Goal: Task Accomplishment & Management: Manage account settings

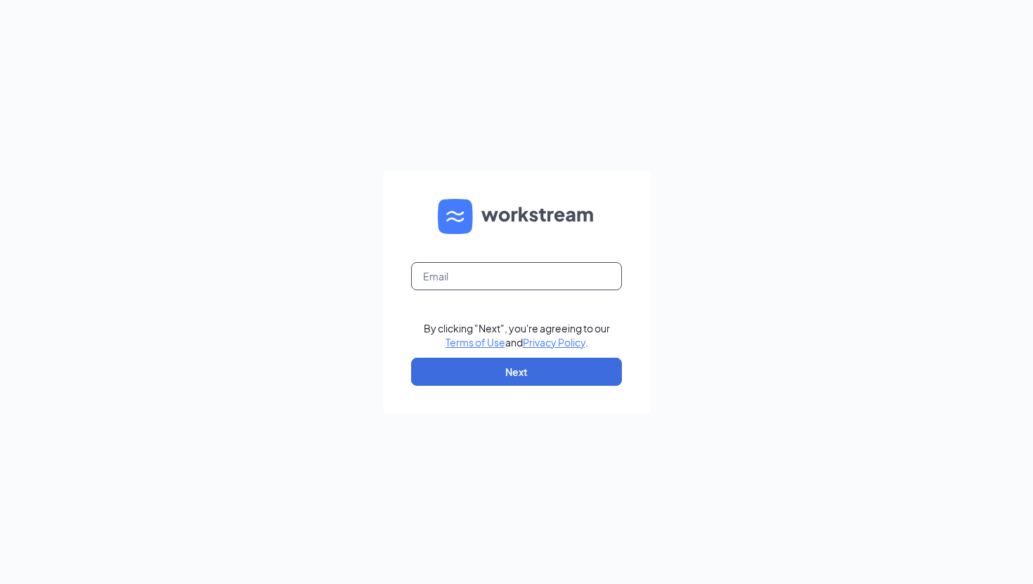
click at [486, 270] on input "text" at bounding box center [516, 276] width 211 height 28
type input "[EMAIL_ADDRESS][DOMAIN_NAME]"
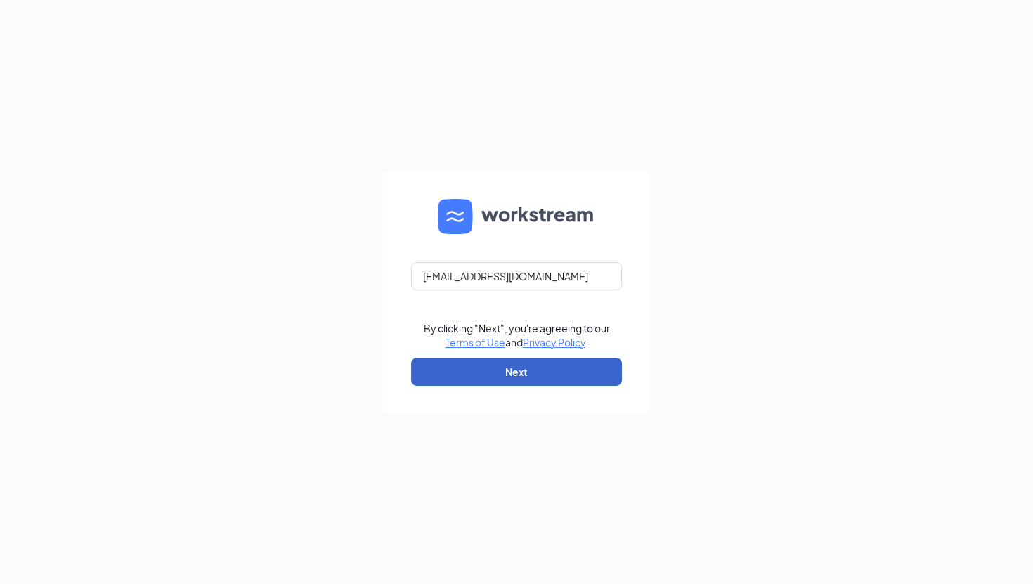
click at [543, 369] on button "Next" at bounding box center [516, 372] width 211 height 28
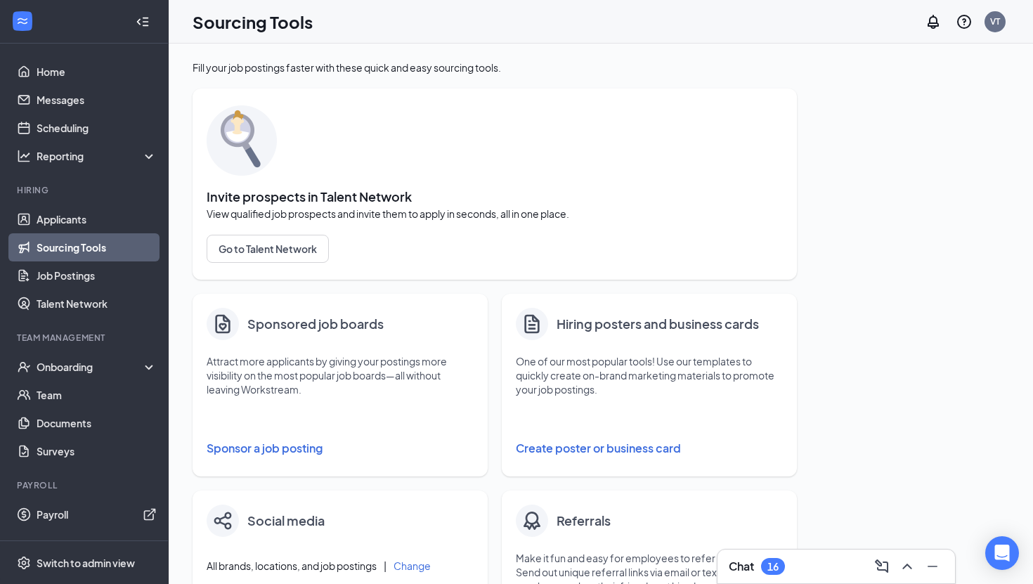
click at [129, 250] on link "Sourcing Tools" at bounding box center [97, 247] width 120 height 28
click at [644, 450] on button "Create poster or business card" at bounding box center [649, 448] width 267 height 28
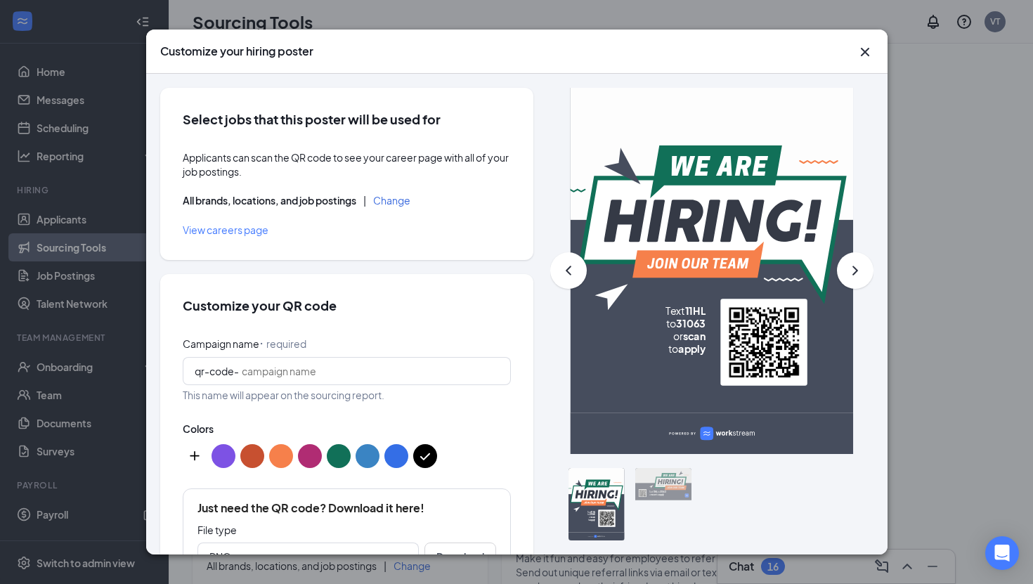
click at [865, 53] on icon "Cross" at bounding box center [864, 52] width 8 height 8
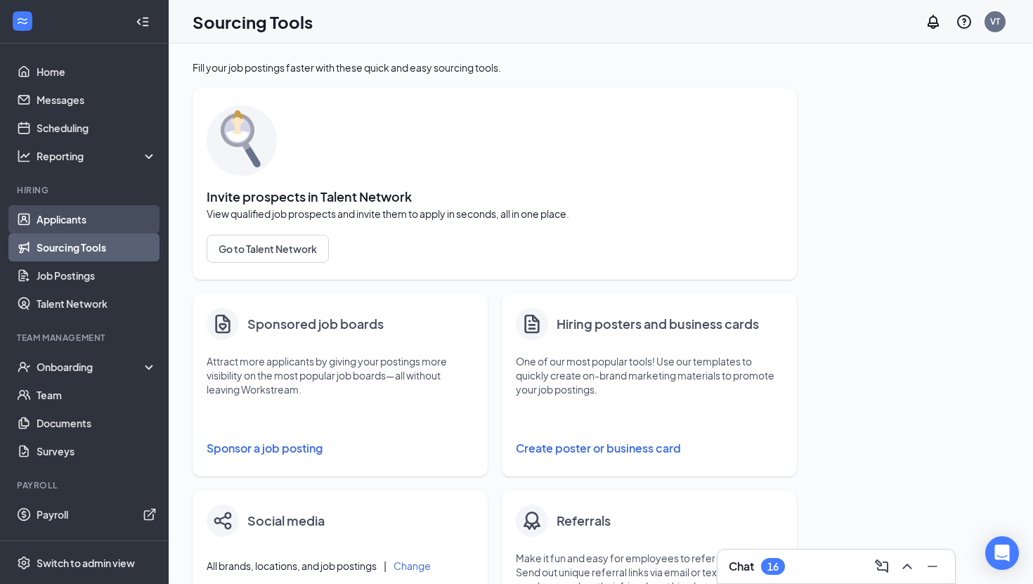
click at [106, 212] on link "Applicants" at bounding box center [97, 219] width 120 height 28
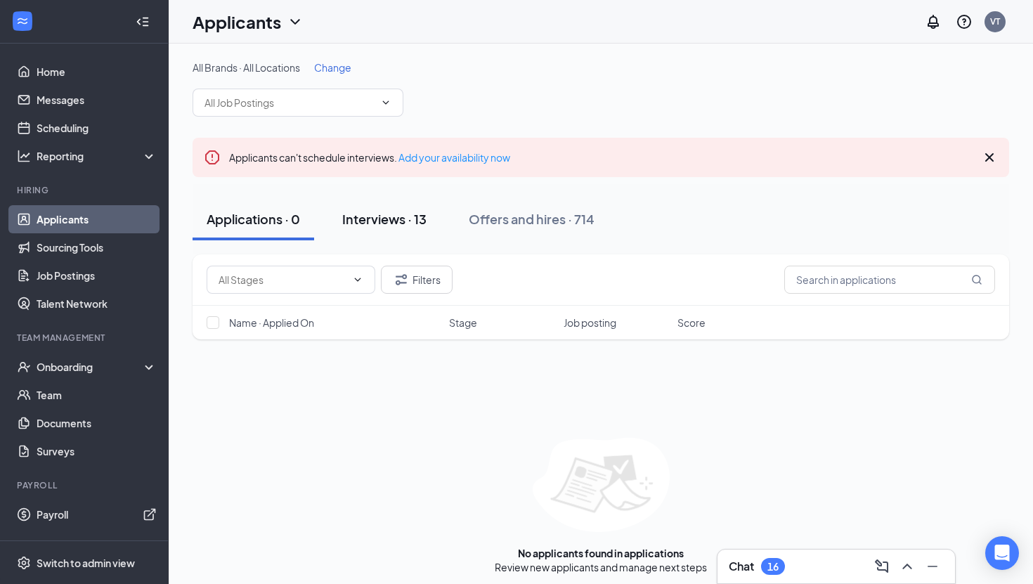
click at [383, 223] on div "Interviews · 13" at bounding box center [384, 219] width 84 height 18
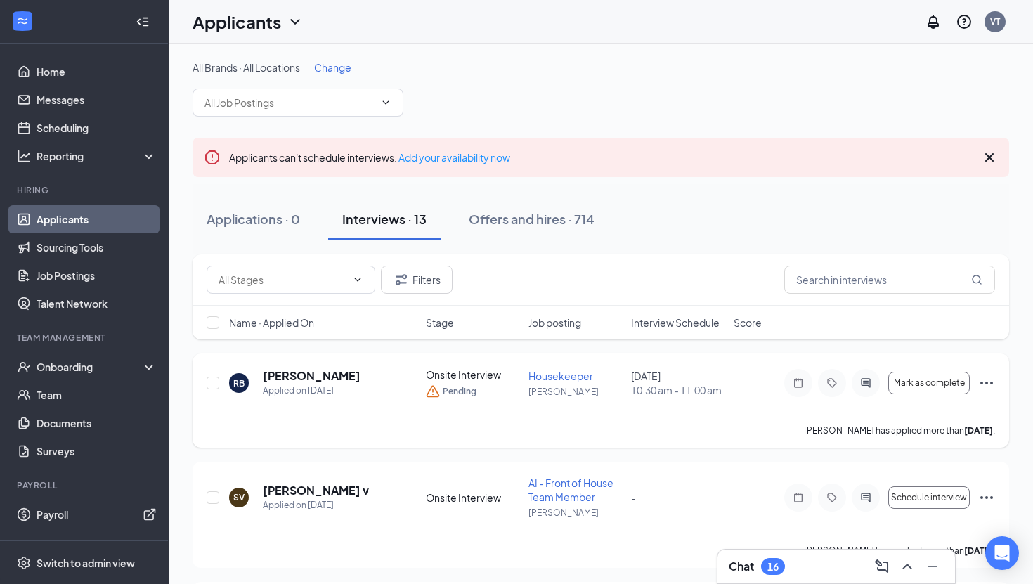
click at [992, 384] on icon "Ellipses" at bounding box center [986, 382] width 13 height 3
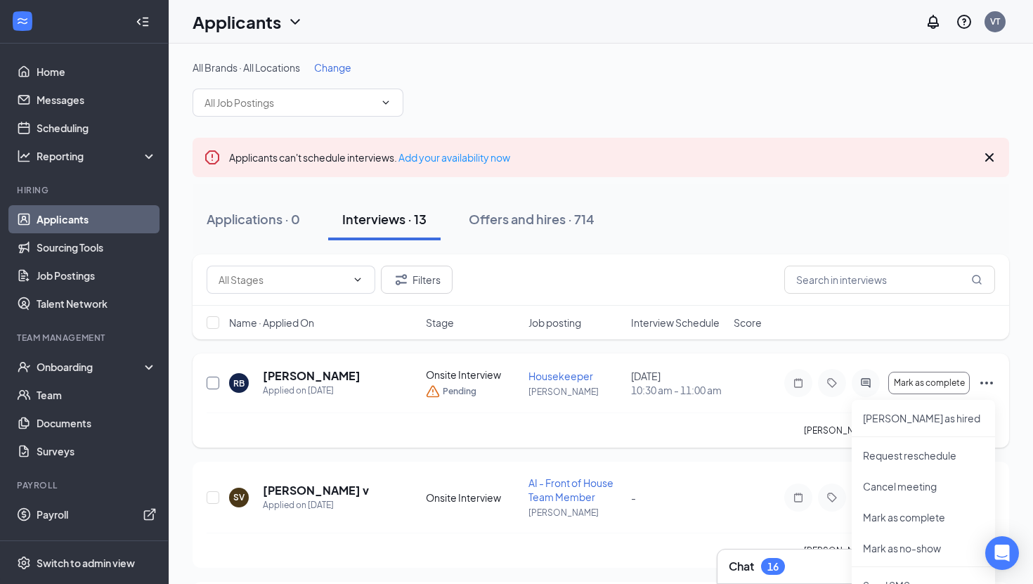
click at [210, 388] on input "checkbox" at bounding box center [213, 383] width 13 height 13
checkbox input "true"
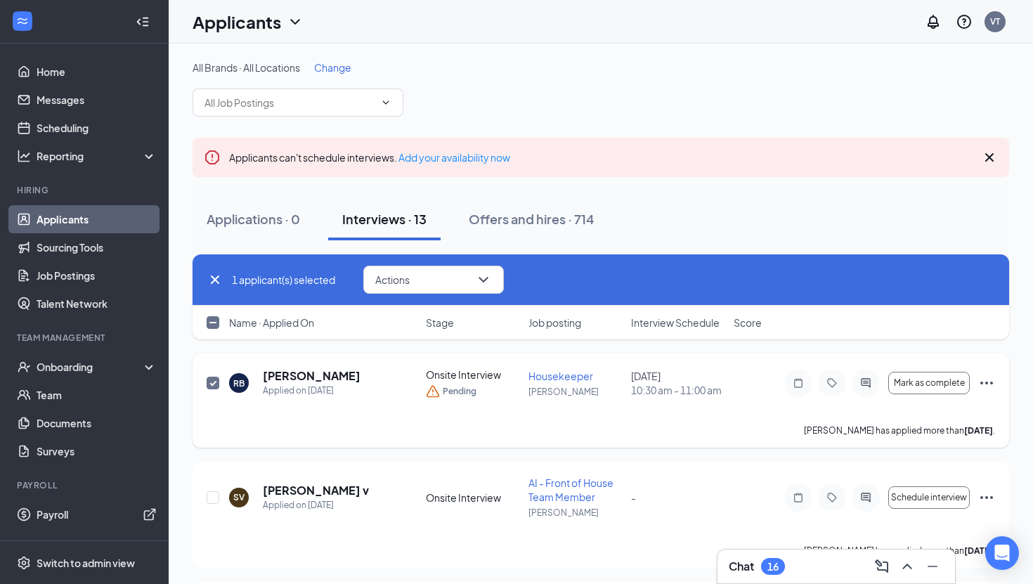
click at [990, 384] on icon "Ellipses" at bounding box center [986, 382] width 13 height 3
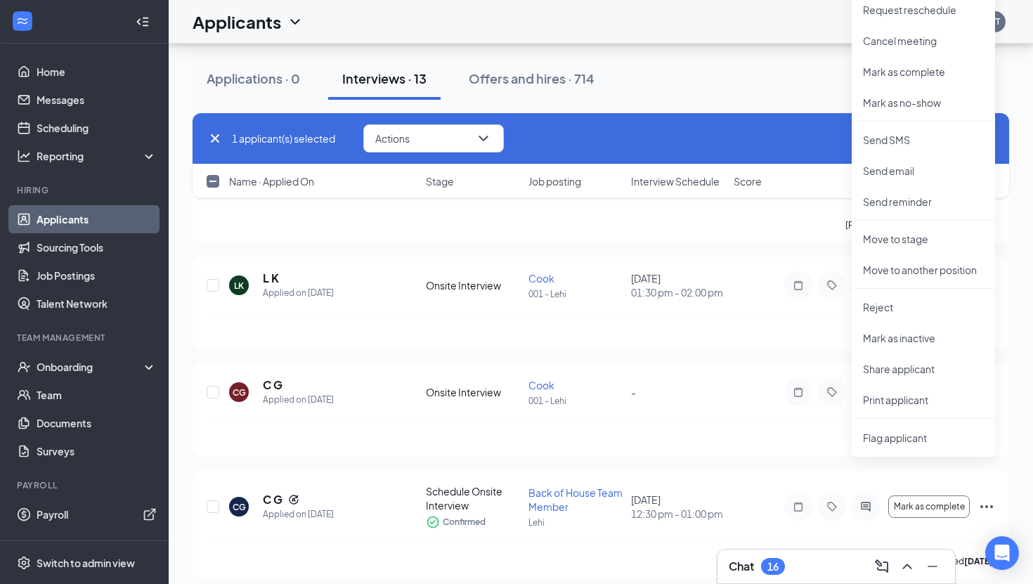
scroll to position [459, 0]
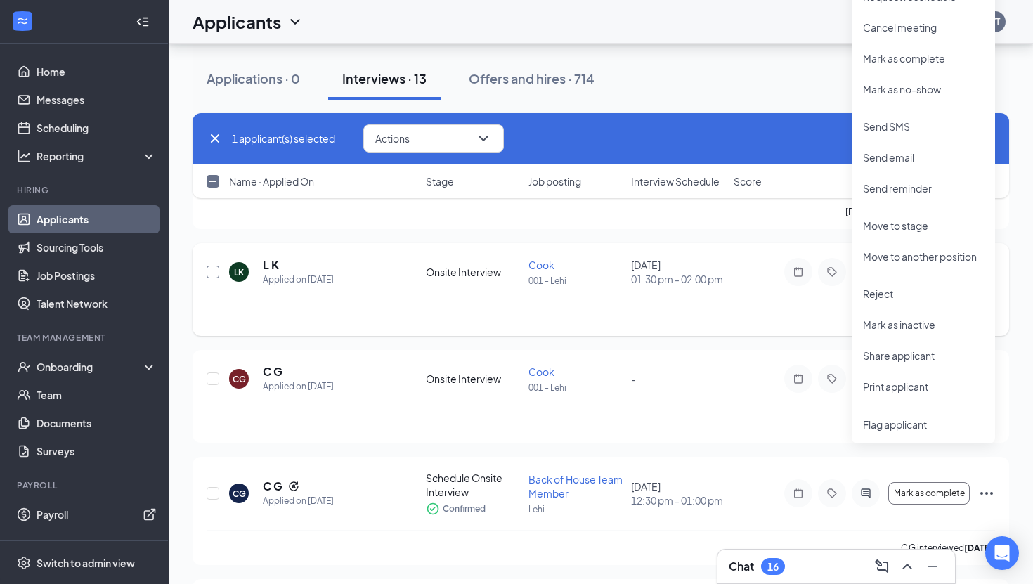
click at [217, 278] on input "checkbox" at bounding box center [213, 272] width 13 height 13
checkbox input "true"
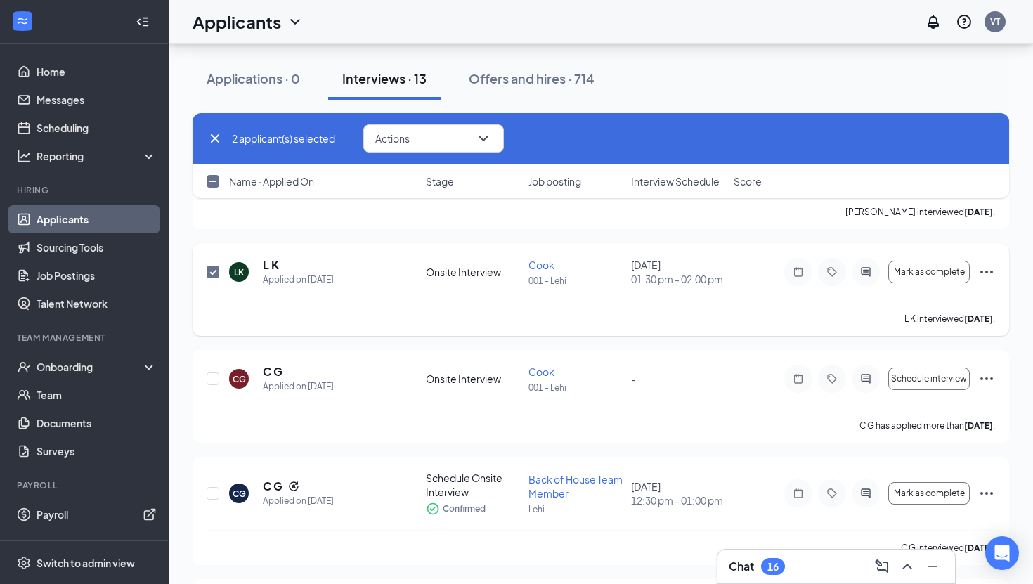
click at [990, 280] on icon "Ellipses" at bounding box center [986, 271] width 17 height 17
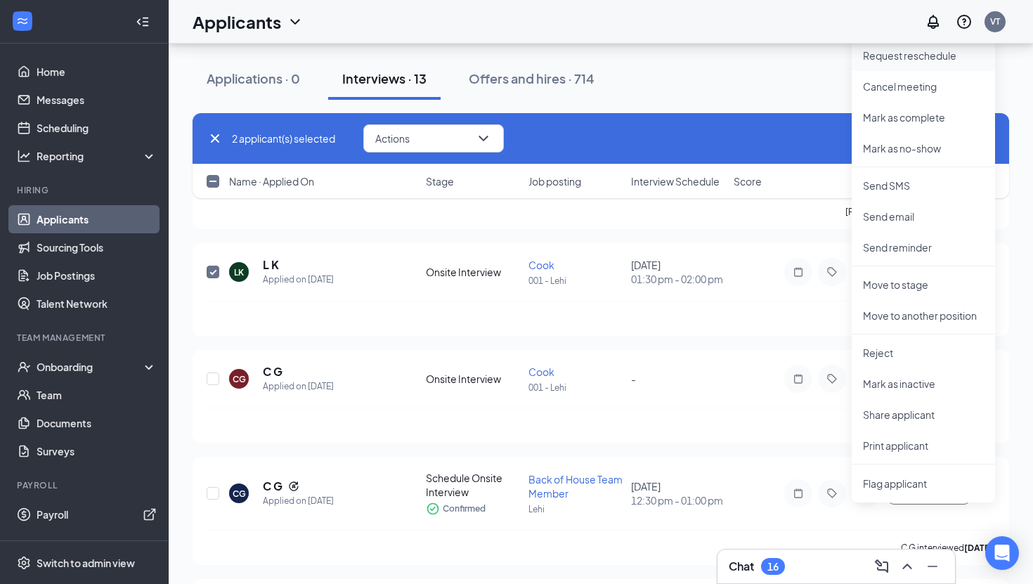
click at [947, 55] on p "Request reschedule" at bounding box center [923, 55] width 121 height 14
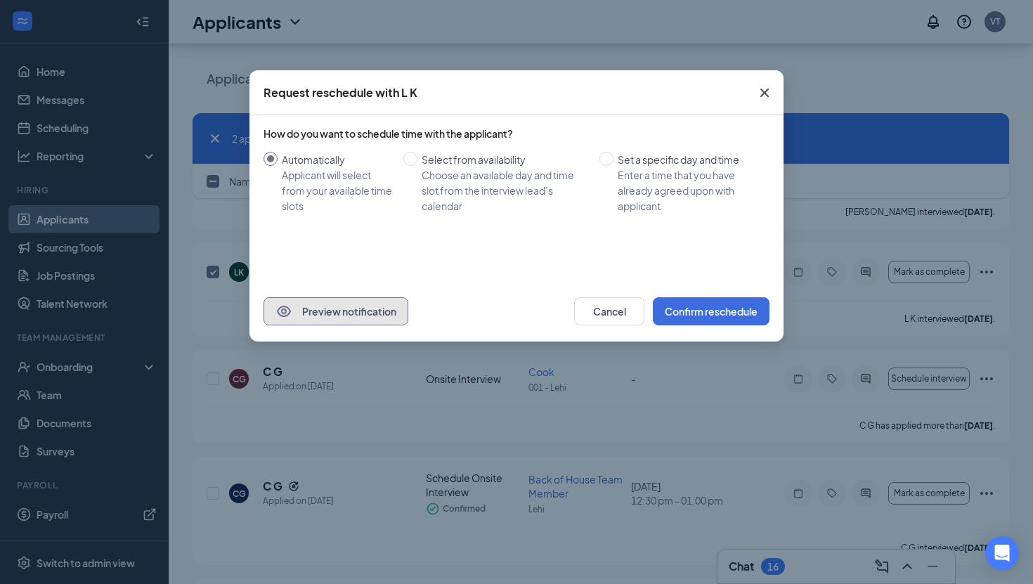
click at [355, 303] on button "Preview notification" at bounding box center [335, 311] width 145 height 28
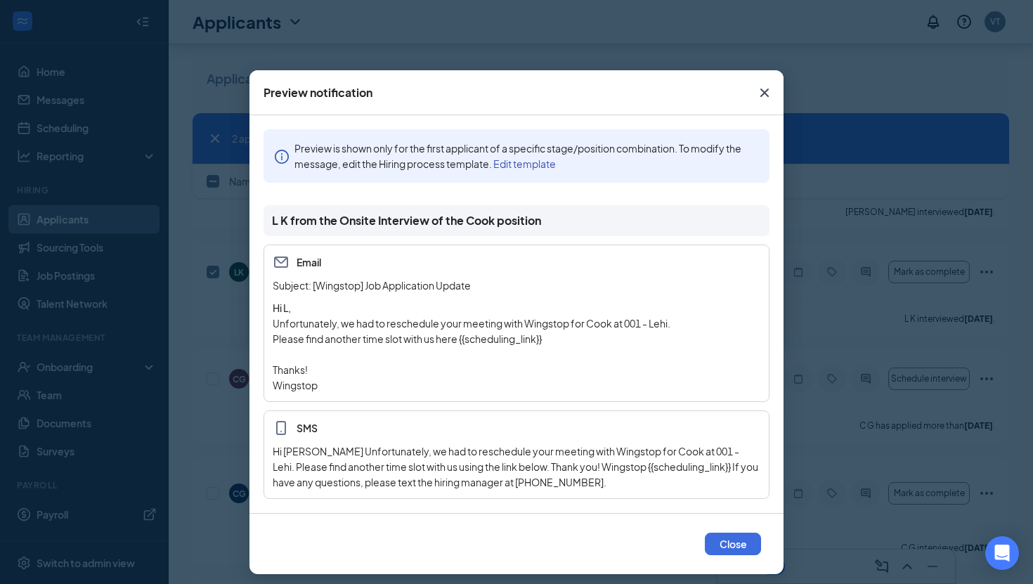
click at [769, 95] on icon "Cross" at bounding box center [764, 92] width 17 height 17
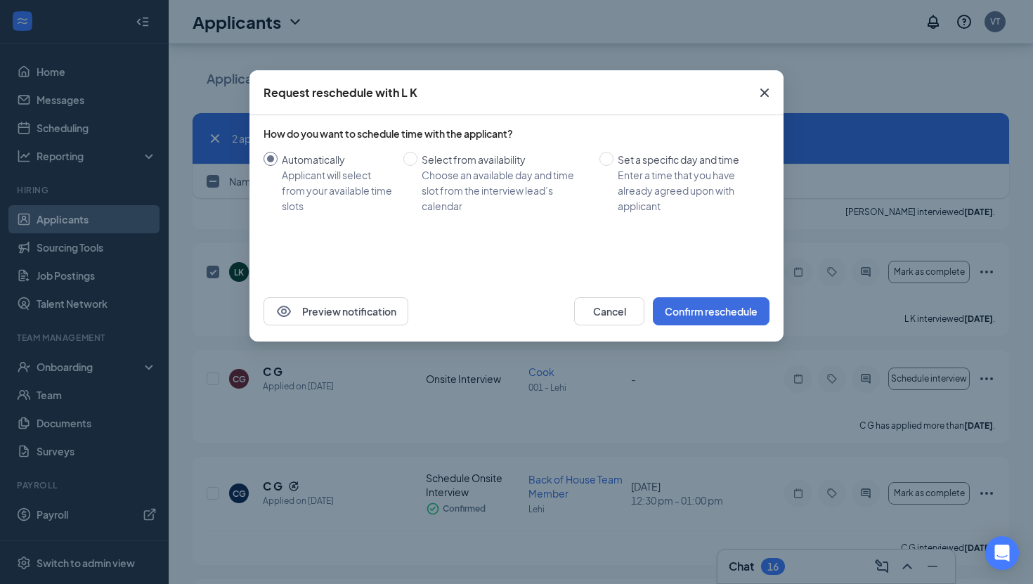
click at [769, 95] on icon "Cross" at bounding box center [764, 92] width 17 height 17
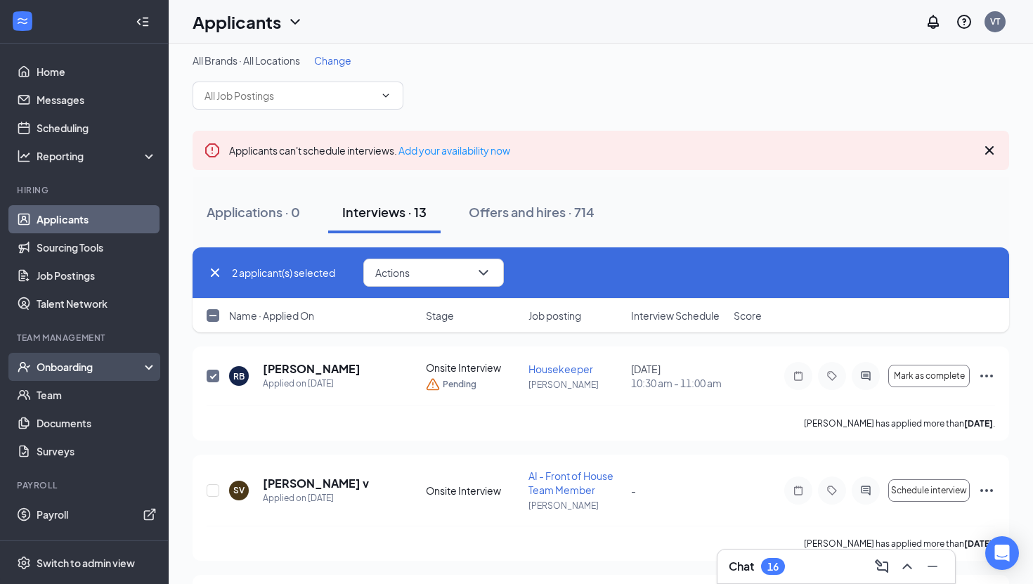
scroll to position [0, 0]
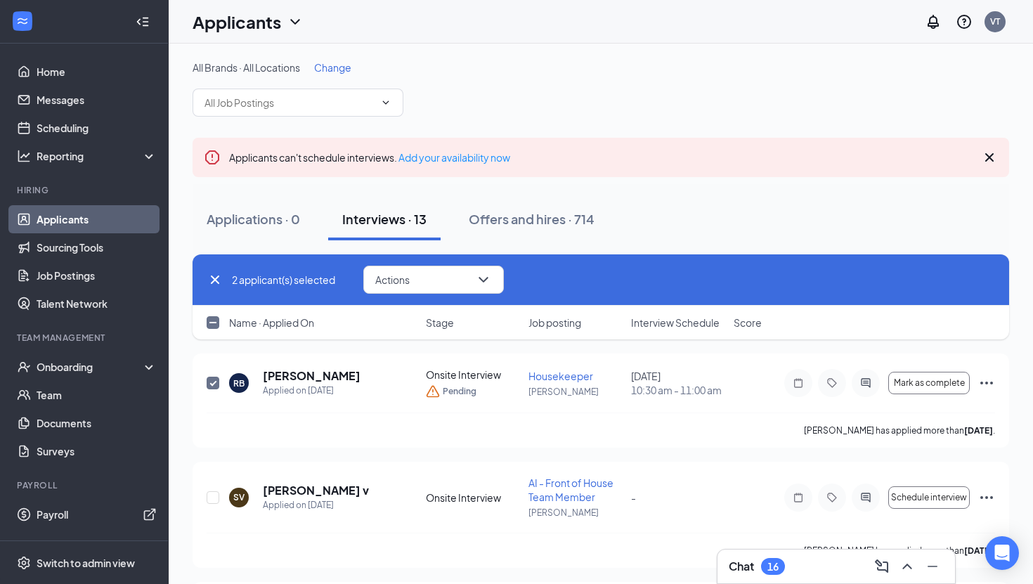
click at [116, 249] on link "Sourcing Tools" at bounding box center [97, 247] width 120 height 28
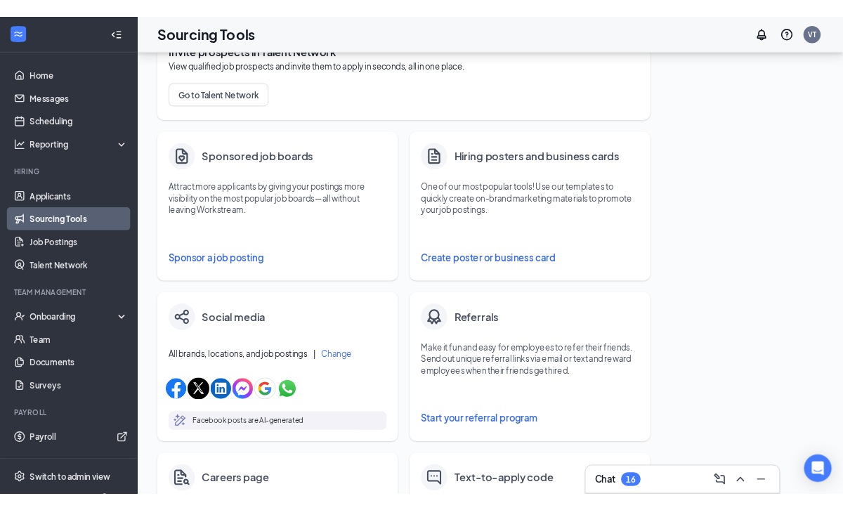
scroll to position [143, 0]
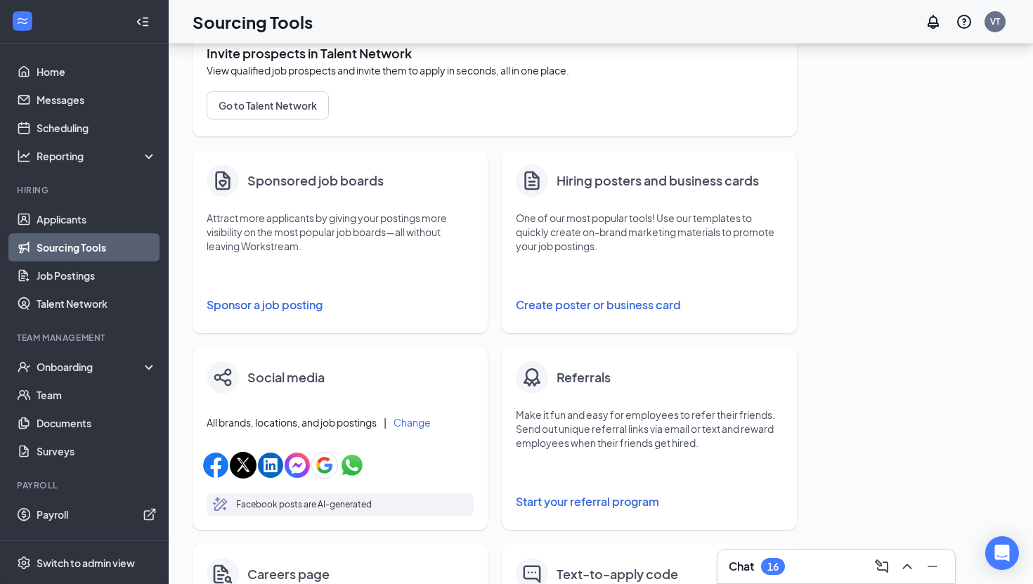
click at [583, 307] on button "Create poster or business card" at bounding box center [649, 305] width 267 height 28
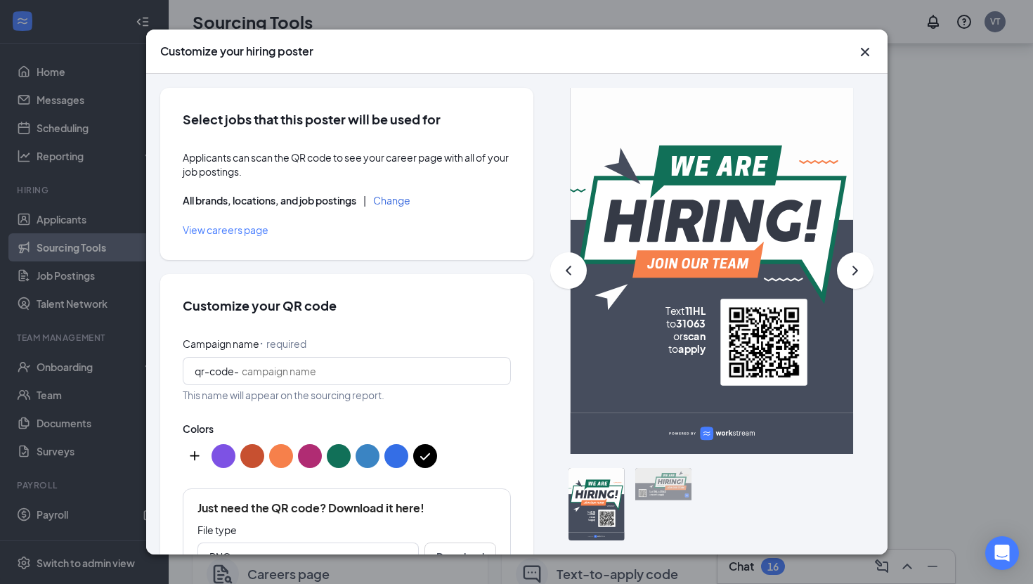
click at [868, 51] on icon "Cross" at bounding box center [864, 52] width 17 height 17
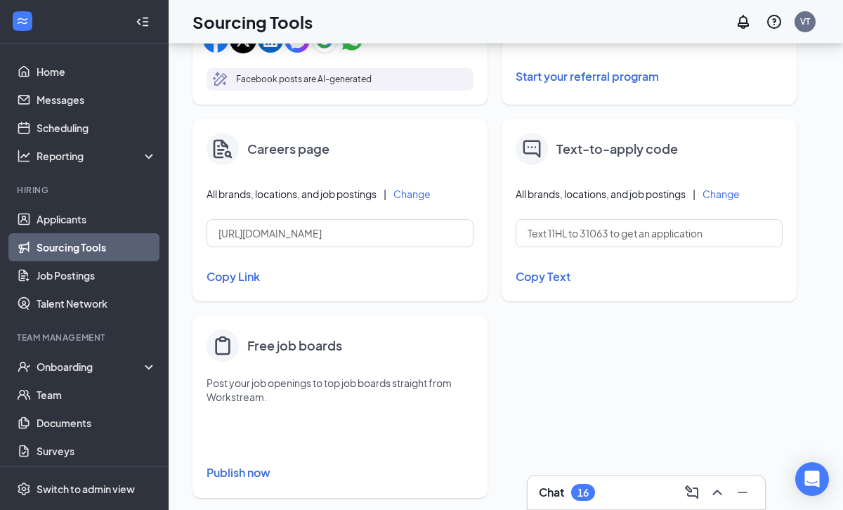
scroll to position [587, 0]
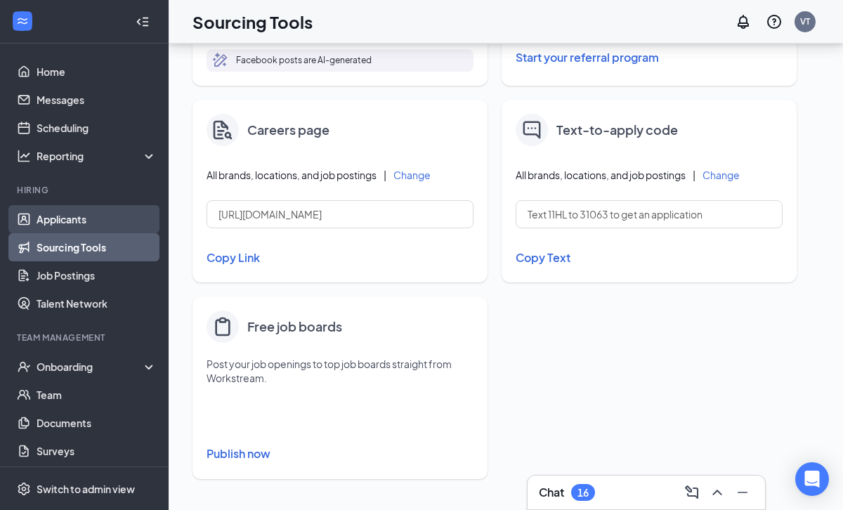
click at [106, 221] on link "Applicants" at bounding box center [97, 219] width 120 height 28
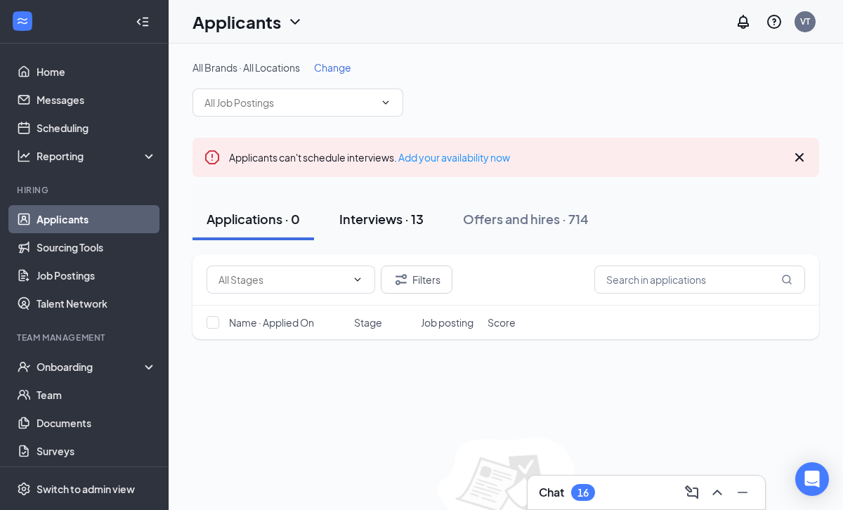
click at [375, 215] on div "Interviews · 13" at bounding box center [381, 219] width 84 height 18
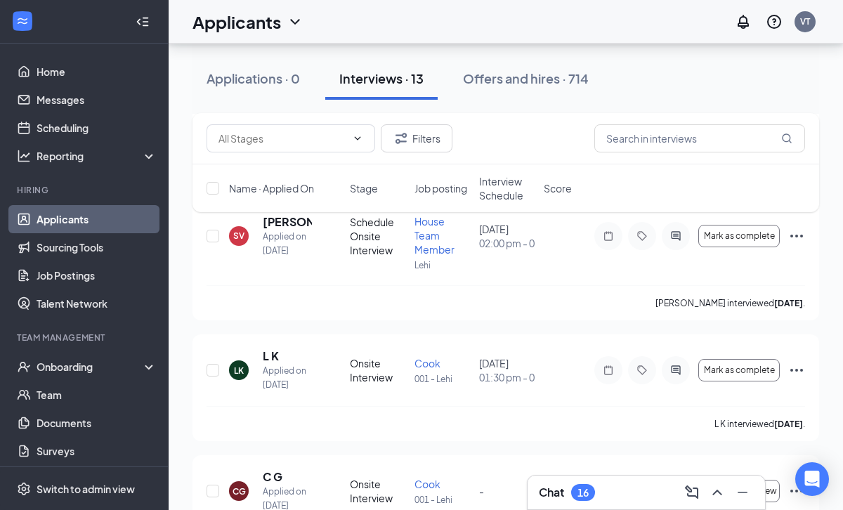
scroll to position [459, 0]
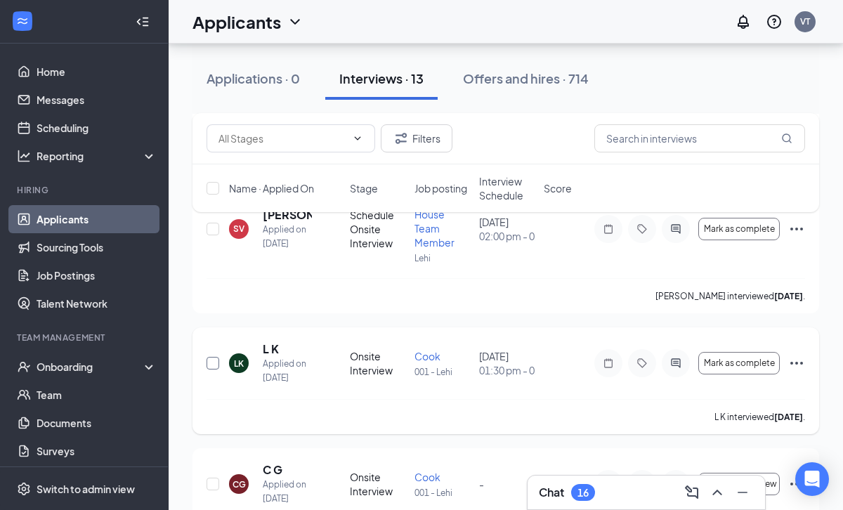
click at [208, 365] on input "checkbox" at bounding box center [213, 363] width 13 height 13
checkbox input "true"
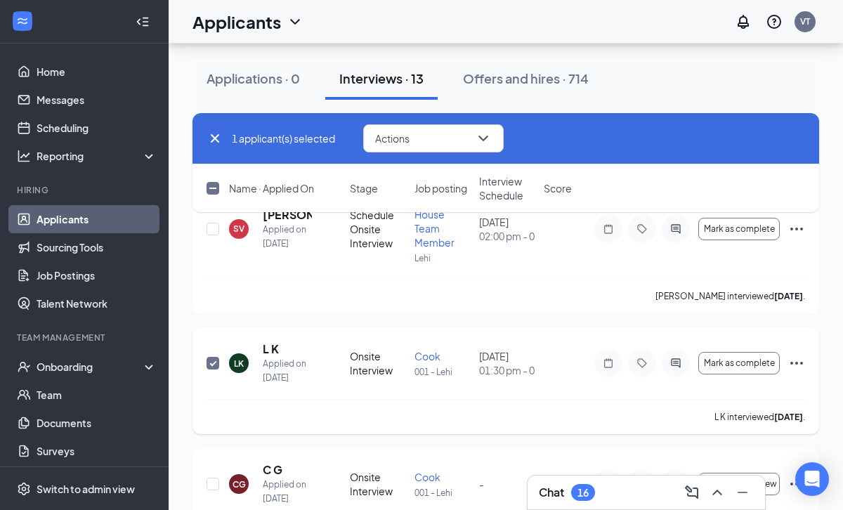
click at [801, 363] on icon "Ellipses" at bounding box center [796, 363] width 13 height 3
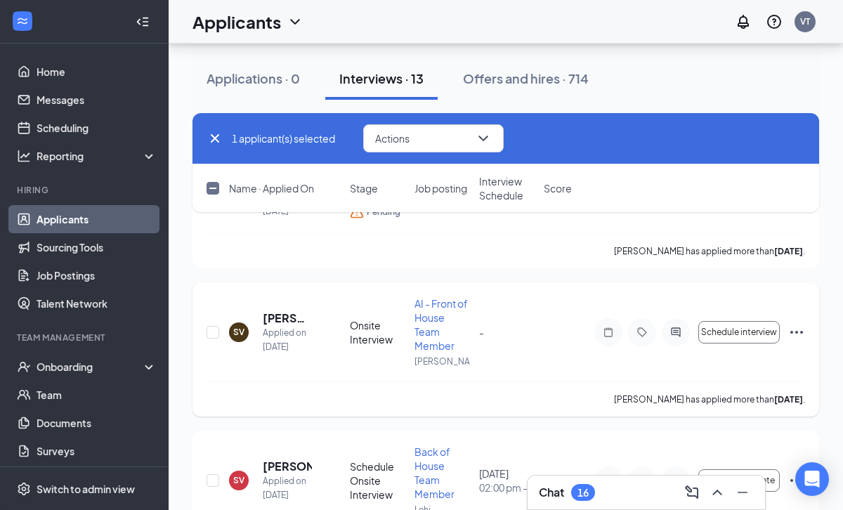
scroll to position [217, 0]
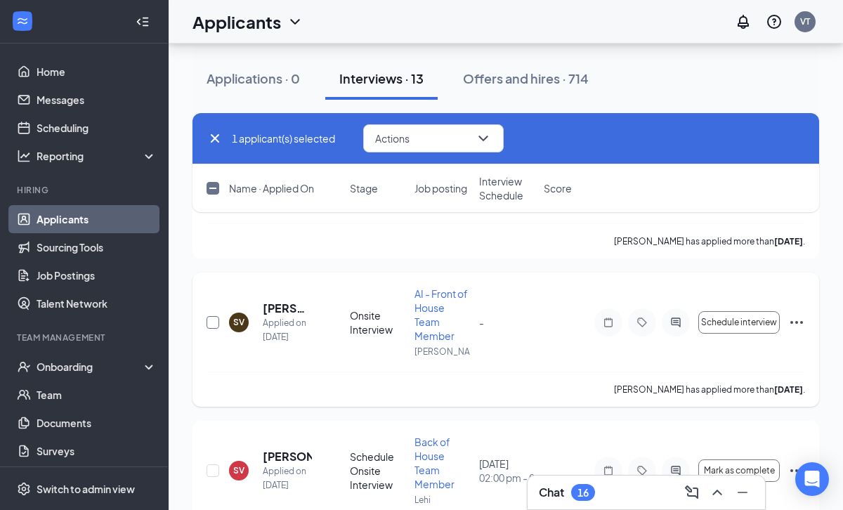
click at [211, 321] on input "checkbox" at bounding box center [213, 322] width 13 height 13
click at [672, 322] on icon "ActiveChat" at bounding box center [675, 322] width 17 height 11
checkbox input "false"
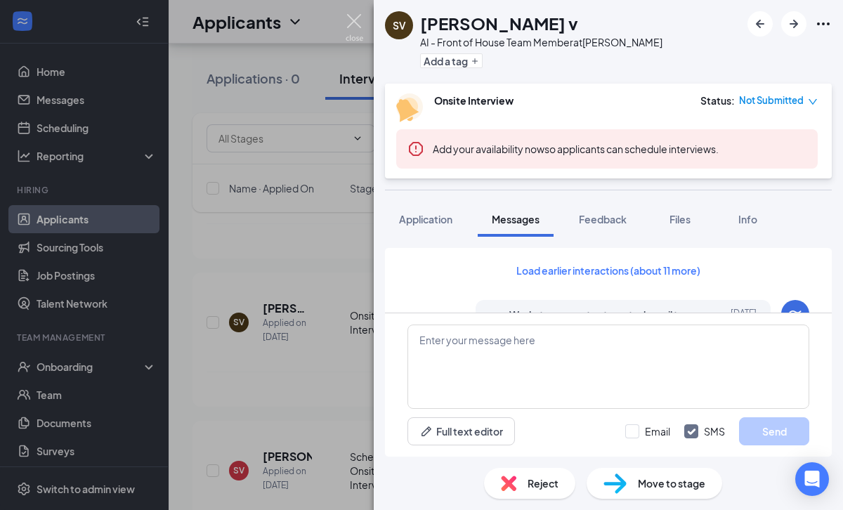
click at [351, 22] on img at bounding box center [355, 27] width 18 height 27
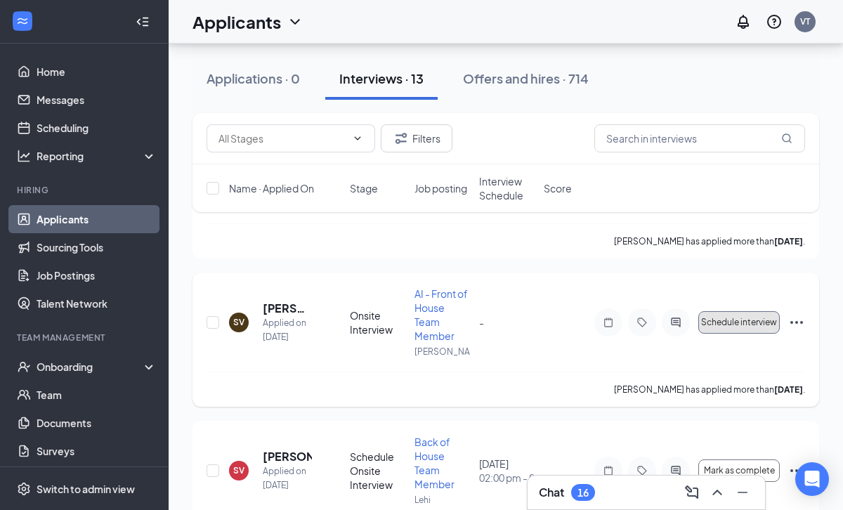
click at [731, 325] on span "Schedule interview" at bounding box center [739, 323] width 76 height 10
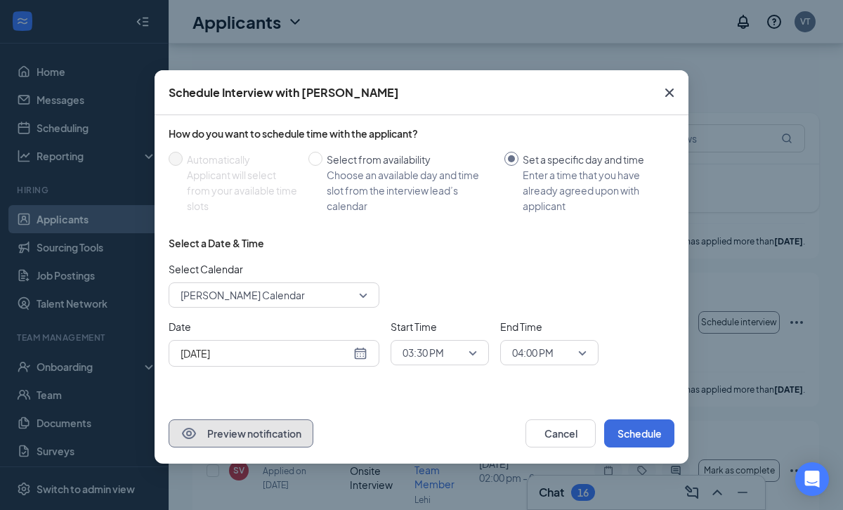
click at [266, 431] on button "Preview notification" at bounding box center [241, 433] width 145 height 28
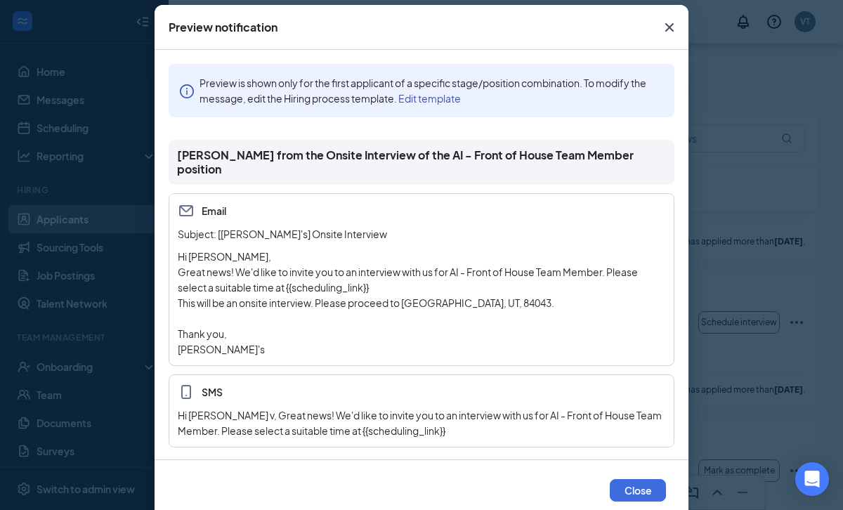
scroll to position [81, 0]
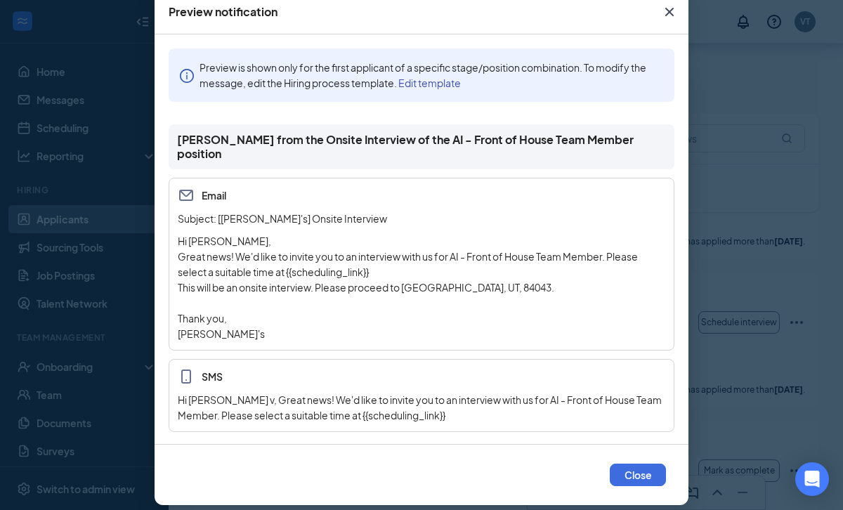
click at [669, 11] on icon "Cross" at bounding box center [669, 12] width 8 height 8
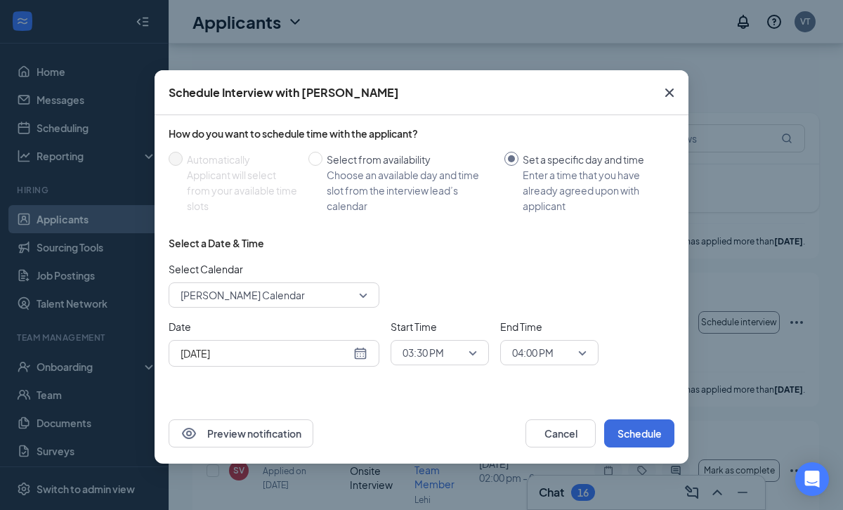
click at [671, 92] on icon "Cross" at bounding box center [669, 92] width 17 height 17
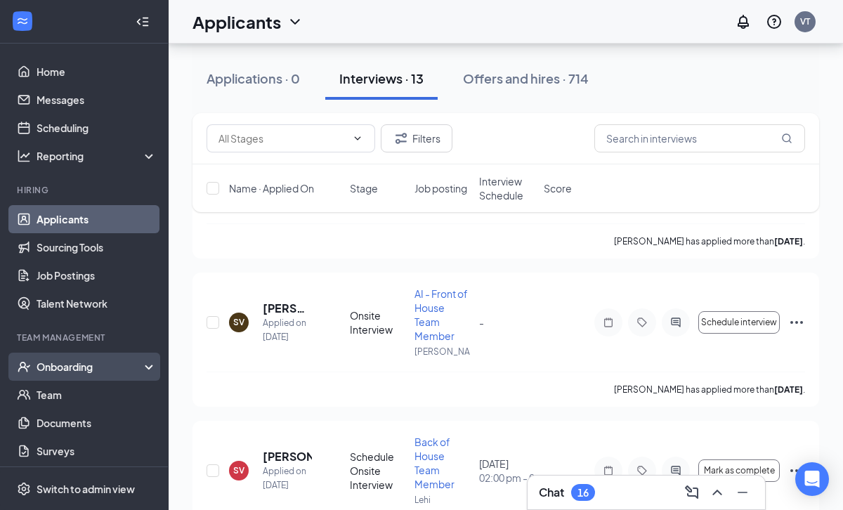
click at [134, 368] on div "Onboarding" at bounding box center [91, 367] width 108 height 14
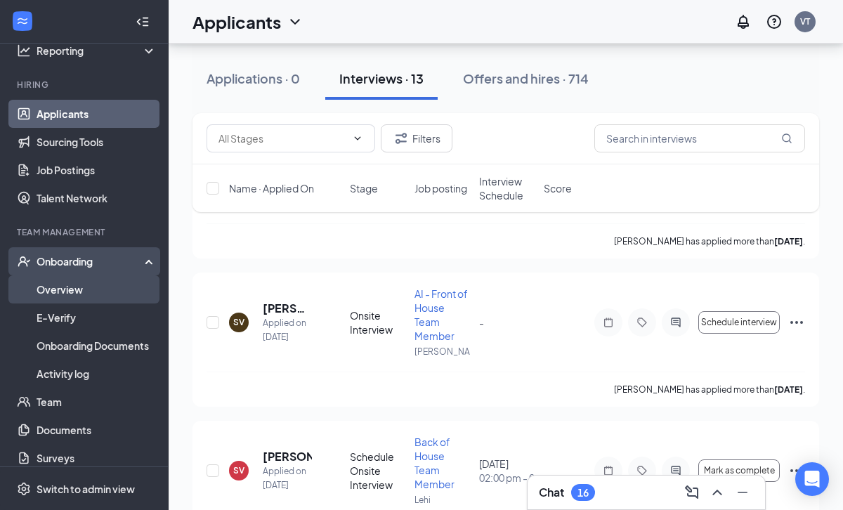
scroll to position [107, 0]
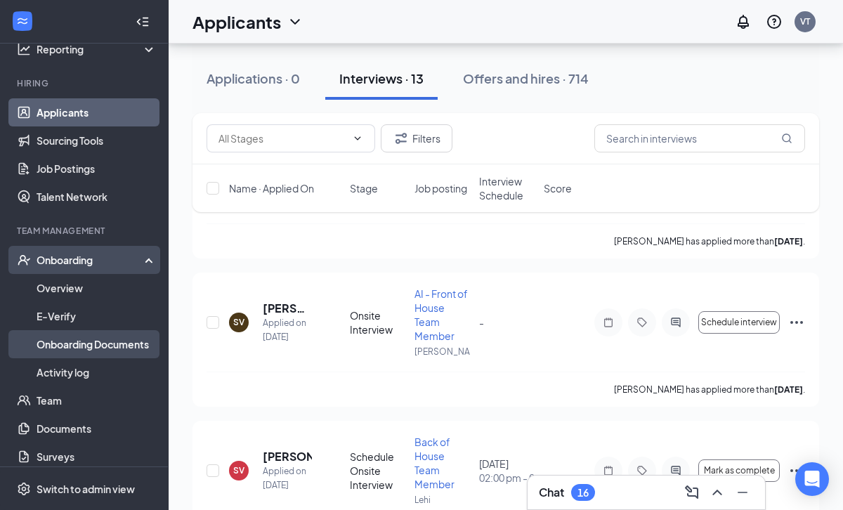
click at [119, 346] on link "Onboarding Documents" at bounding box center [97, 344] width 120 height 28
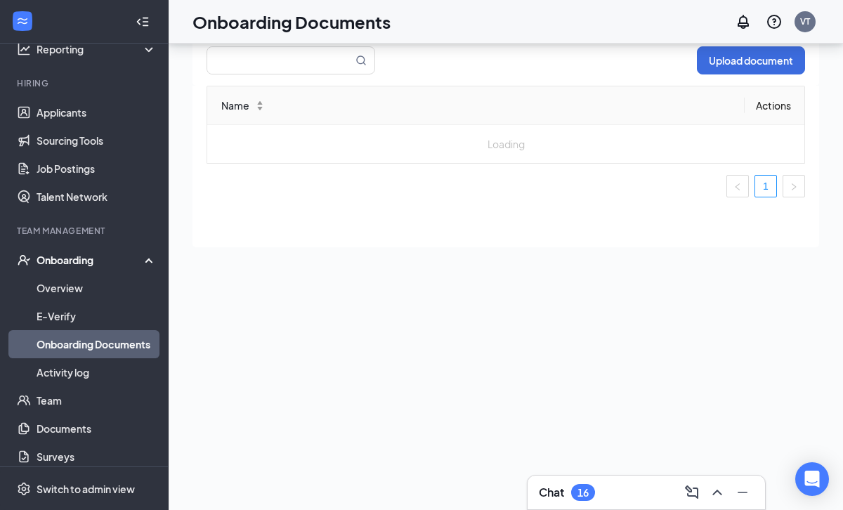
scroll to position [63, 0]
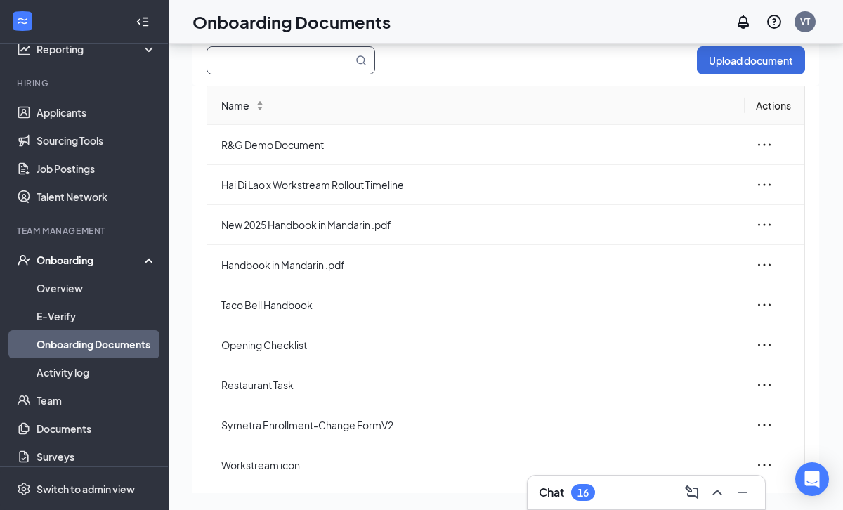
click at [269, 61] on input "text" at bounding box center [271, 60] width 129 height 27
type input "i9"
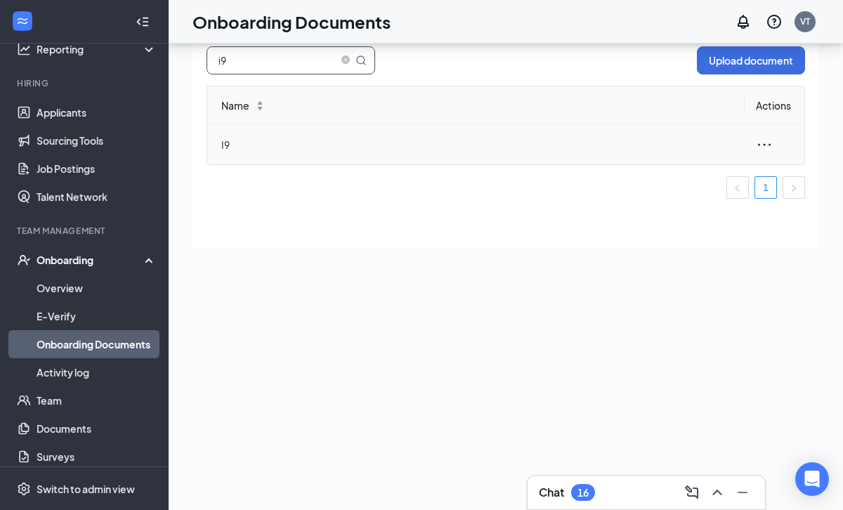
click at [762, 147] on icon "ellipsis" at bounding box center [764, 144] width 17 height 17
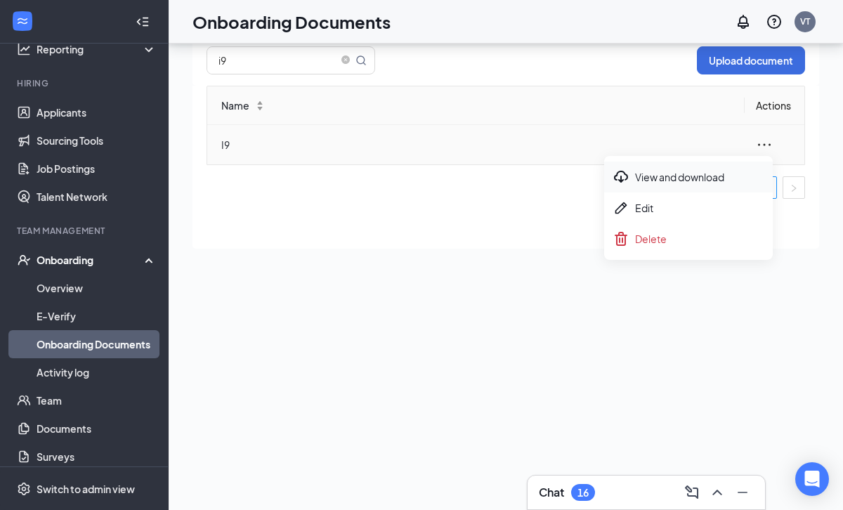
click at [702, 180] on div "View and download" at bounding box center [689, 177] width 152 height 17
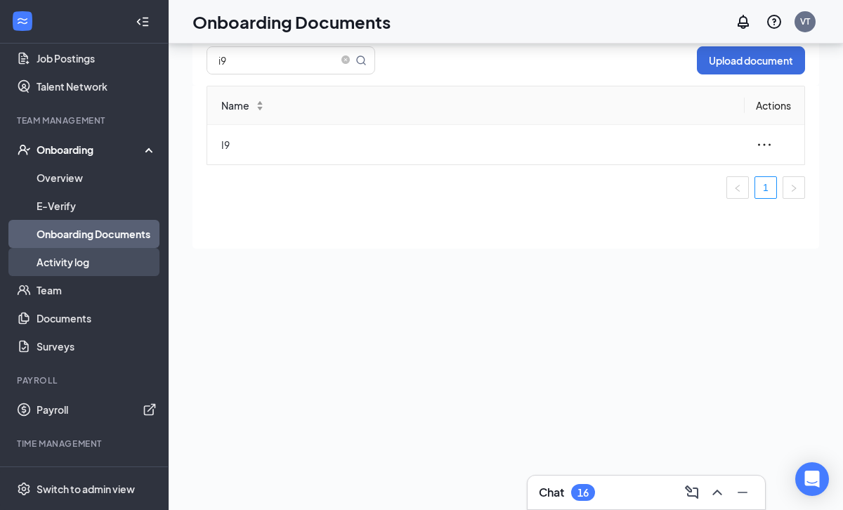
scroll to position [218, 0]
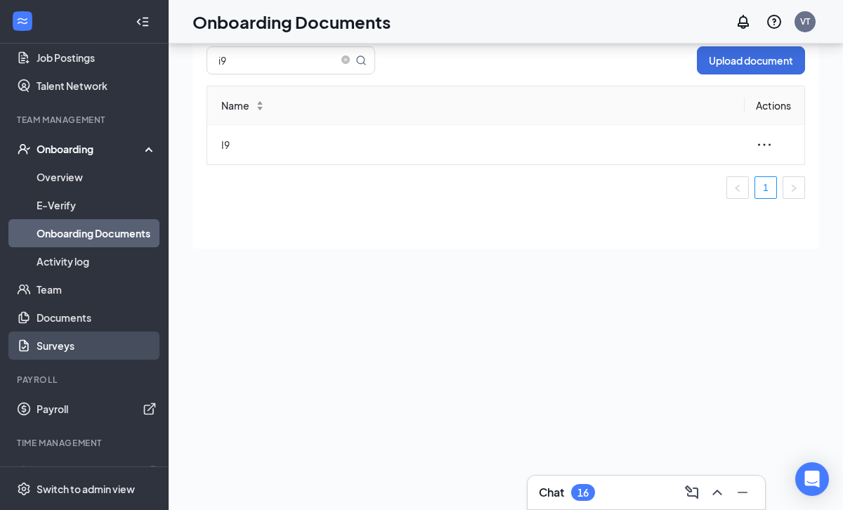
click at [64, 344] on link "Surveys" at bounding box center [97, 346] width 120 height 28
